Goal: Information Seeking & Learning: Learn about a topic

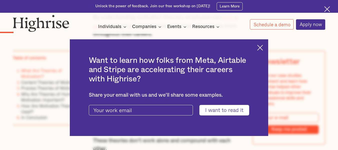
scroll to position [406, 0]
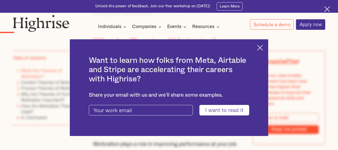
click at [263, 45] on img at bounding box center [260, 48] width 6 height 6
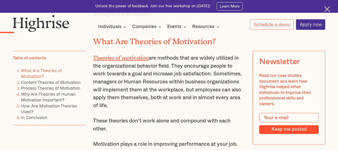
click at [126, 96] on p "Theories of motivation are methods that are widely utilized in the organization…" at bounding box center [169, 81] width 152 height 57
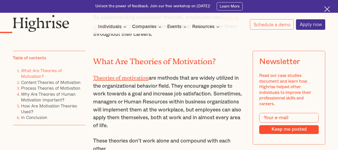
scroll to position [396, 0]
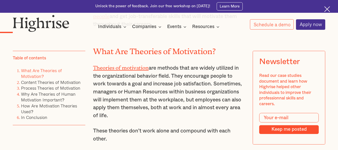
click at [153, 94] on p "Theories of motivation are methods that are widely utilized in the organization…" at bounding box center [169, 91] width 152 height 57
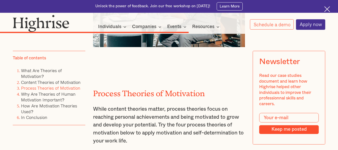
scroll to position [2077, 0]
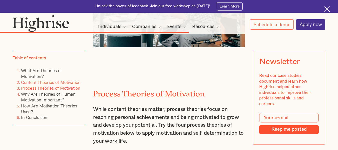
click at [33, 81] on link "Content Theories of Motivation" at bounding box center [51, 82] width 60 height 7
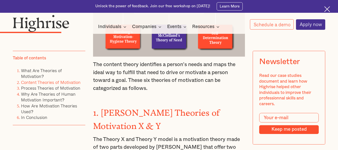
scroll to position [876, 0]
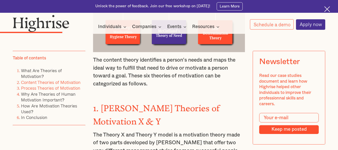
click at [32, 87] on link "Process Theories of Motivation" at bounding box center [50, 88] width 59 height 7
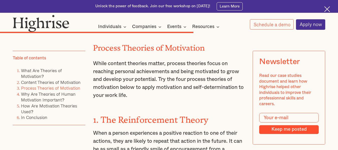
scroll to position [2125, 0]
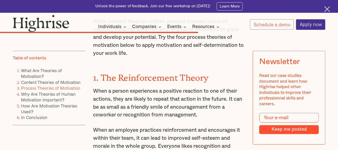
scroll to position [2175, 0]
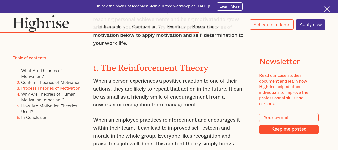
drag, startPoint x: 98, startPoint y: 42, endPoint x: 187, endPoint y: 129, distance: 124.3
copy div "The Reinforcement Theory When a person experiences a positive reaction to one o…"
click at [146, 116] on p "When an employee practices reinforcement and encourages it within their team, i…" at bounding box center [169, 136] width 152 height 40
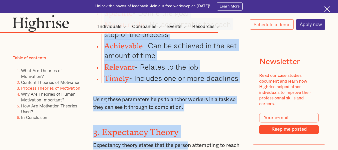
scroll to position [2388, 0]
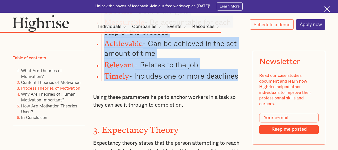
drag, startPoint x: 103, startPoint y: 41, endPoint x: 244, endPoint y: 54, distance: 142.4
copy div "The Goal-Setting Theory Specific and attainable goals that are also a little ch…"
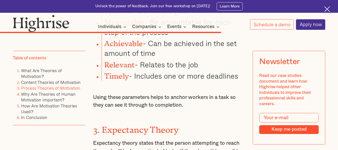
click at [138, 139] on p "Expectancy theory states that the person attempting to reach the goal will be l…" at bounding box center [169, 151] width 152 height 24
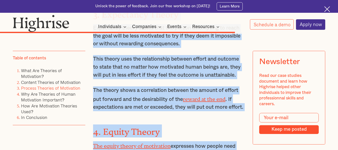
scroll to position [2519, 0]
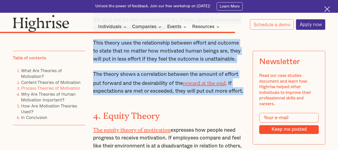
drag, startPoint x: 101, startPoint y: 35, endPoint x: 120, endPoint y: 77, distance: 46.7
copy div "Expectancy Theory Expectancy theory states that the person attempting to reach …"
click at [138, 77] on p "The theory shows a correlation between the amount of effort put forward and the…" at bounding box center [169, 82] width 152 height 25
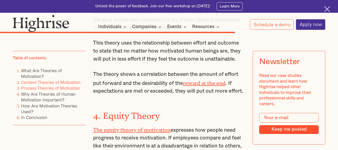
click at [62, 81] on link "Content Theories of Motivation" at bounding box center [51, 82] width 60 height 7
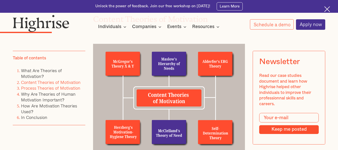
scroll to position [776, 0]
click at [41, 87] on link "Process Theories of Motivation" at bounding box center [50, 88] width 59 height 7
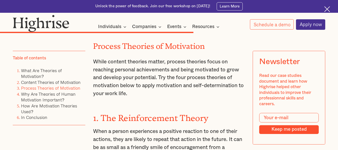
scroll to position [2125, 0]
click at [158, 58] on p "While content theories matter, process theories focus on reaching personal achi…" at bounding box center [169, 78] width 152 height 40
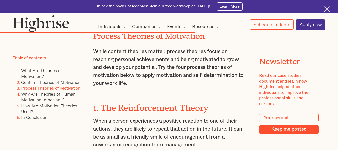
click at [141, 117] on p "When a person experiences a positive reaction to one of their actions, they are…" at bounding box center [169, 133] width 152 height 32
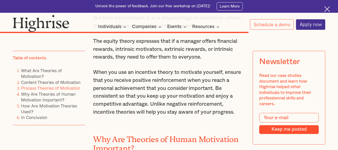
scroll to position [2655, 0]
